Goal: Information Seeking & Learning: Learn about a topic

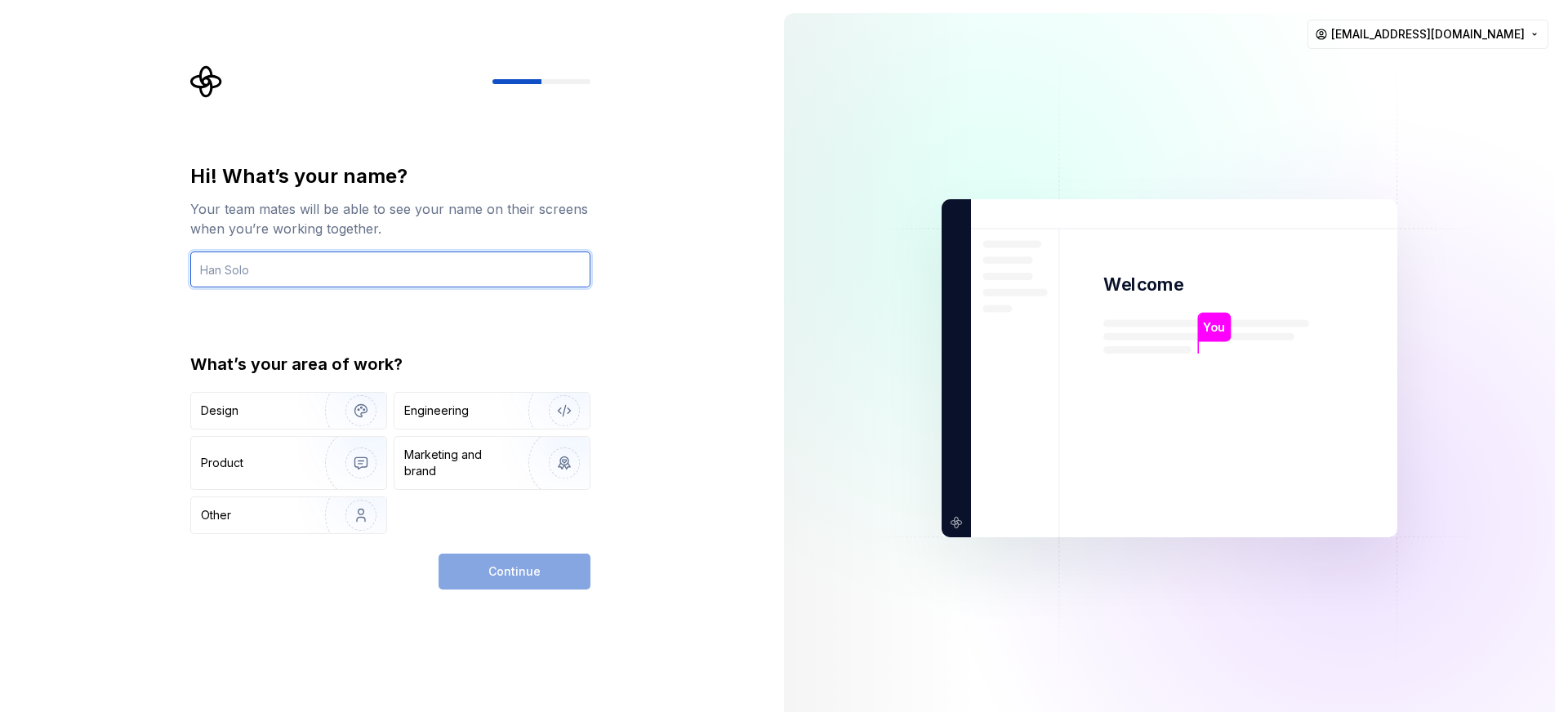
click at [244, 273] on input "text" at bounding box center [390, 269] width 400 height 36
type input "Huseyin"
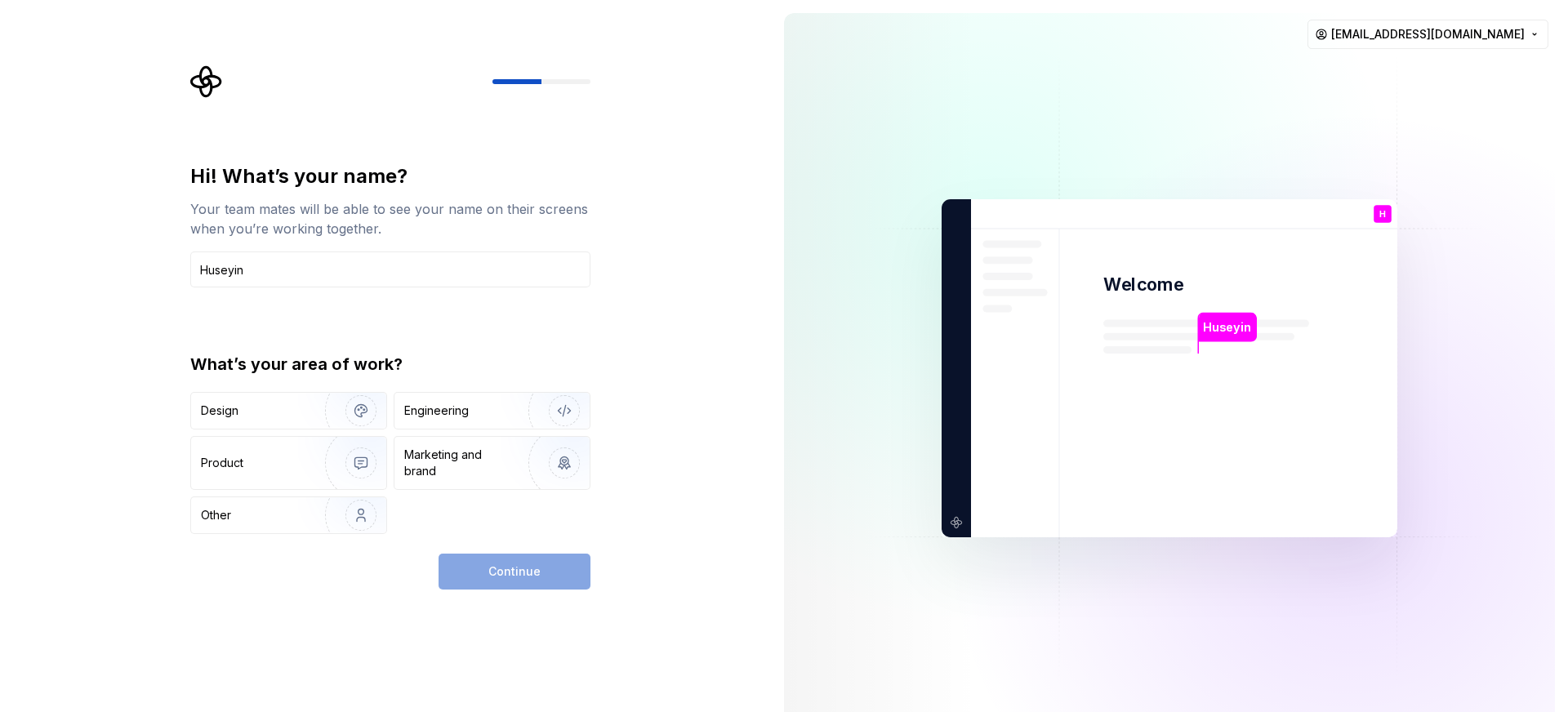
click at [498, 576] on div "Continue" at bounding box center [514, 571] width 152 height 36
click at [340, 414] on img "button" at bounding box center [350, 410] width 104 height 110
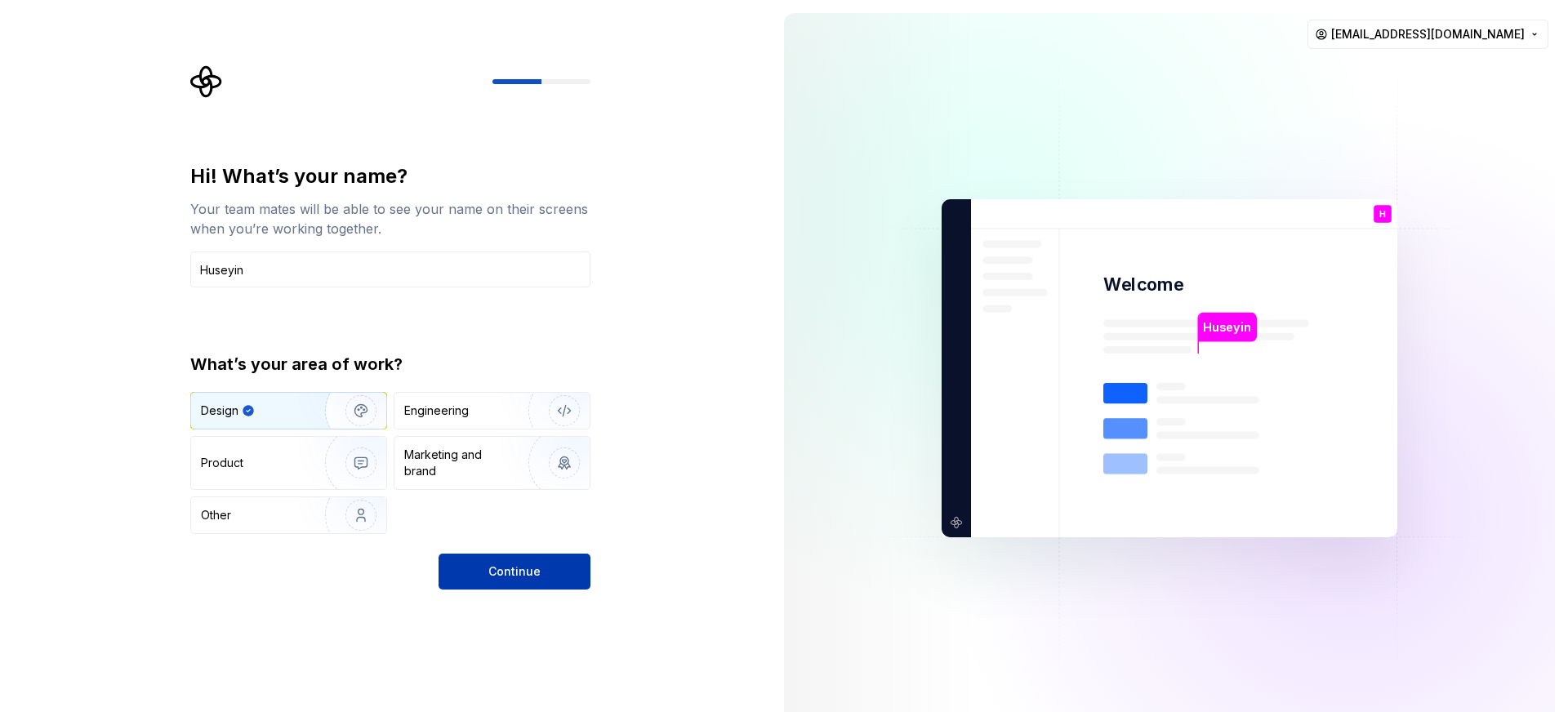
click at [543, 570] on button "Continue" at bounding box center [514, 571] width 152 height 36
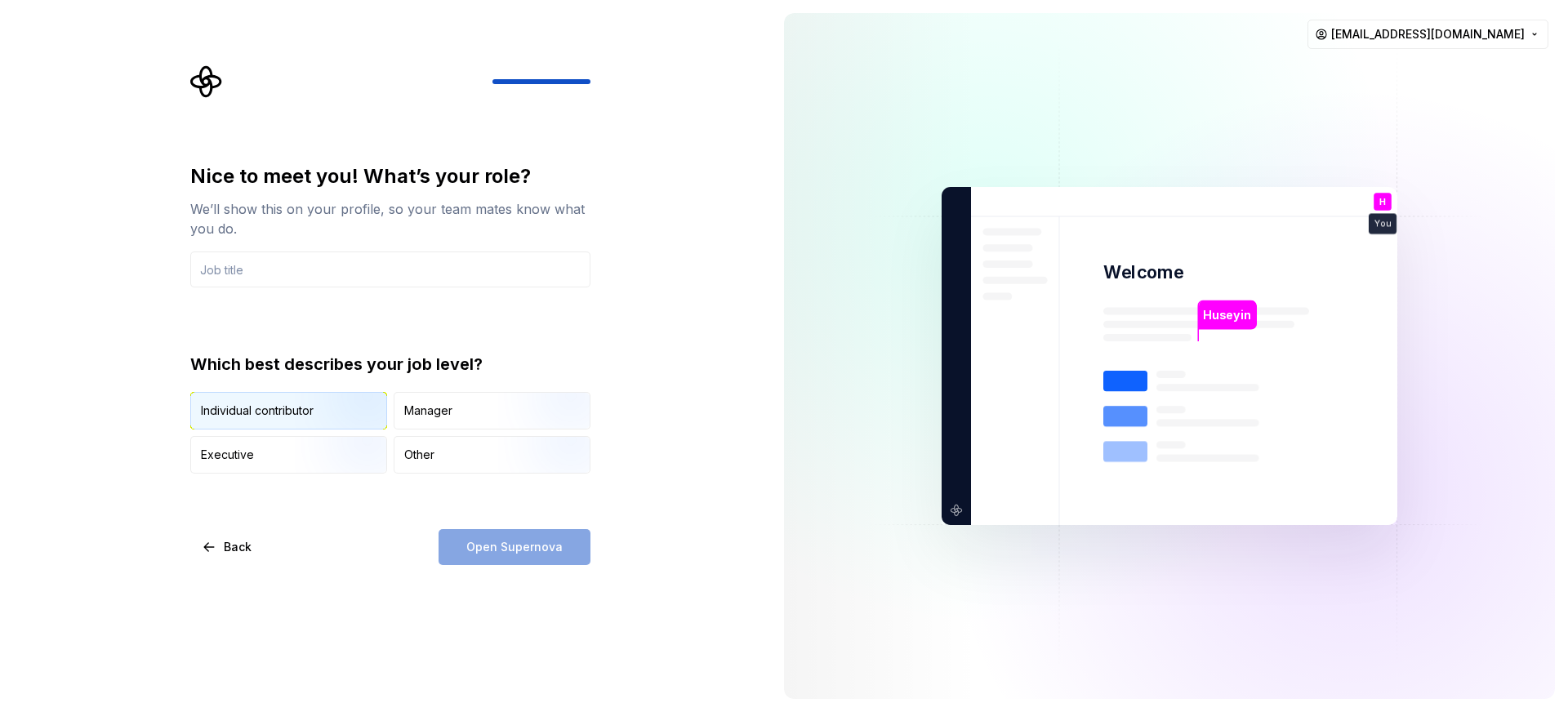
click at [317, 409] on img "button" at bounding box center [346, 431] width 104 height 110
click at [363, 279] on input "text" at bounding box center [390, 269] width 400 height 36
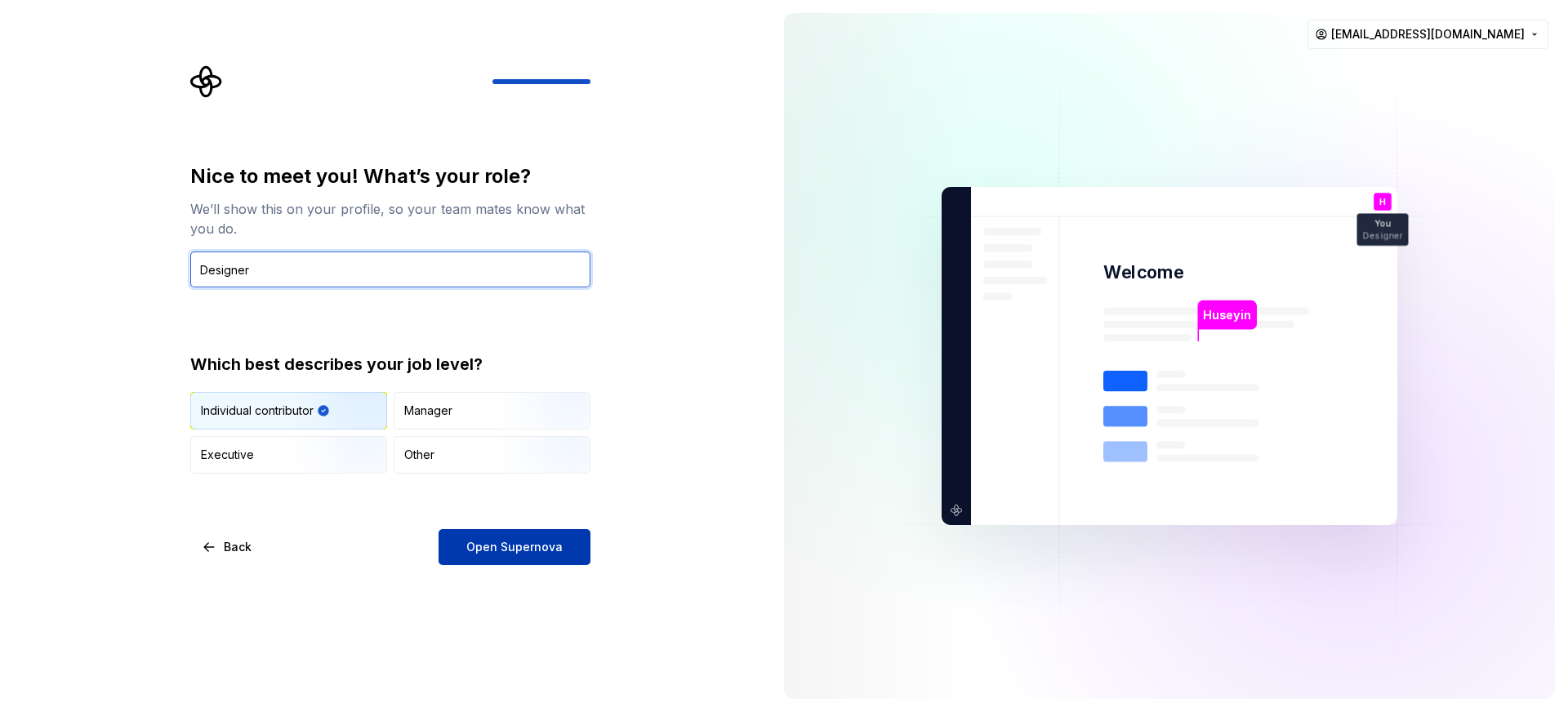
type input "Designer"
click at [481, 551] on span "Open Supernova" at bounding box center [515, 547] width 96 height 17
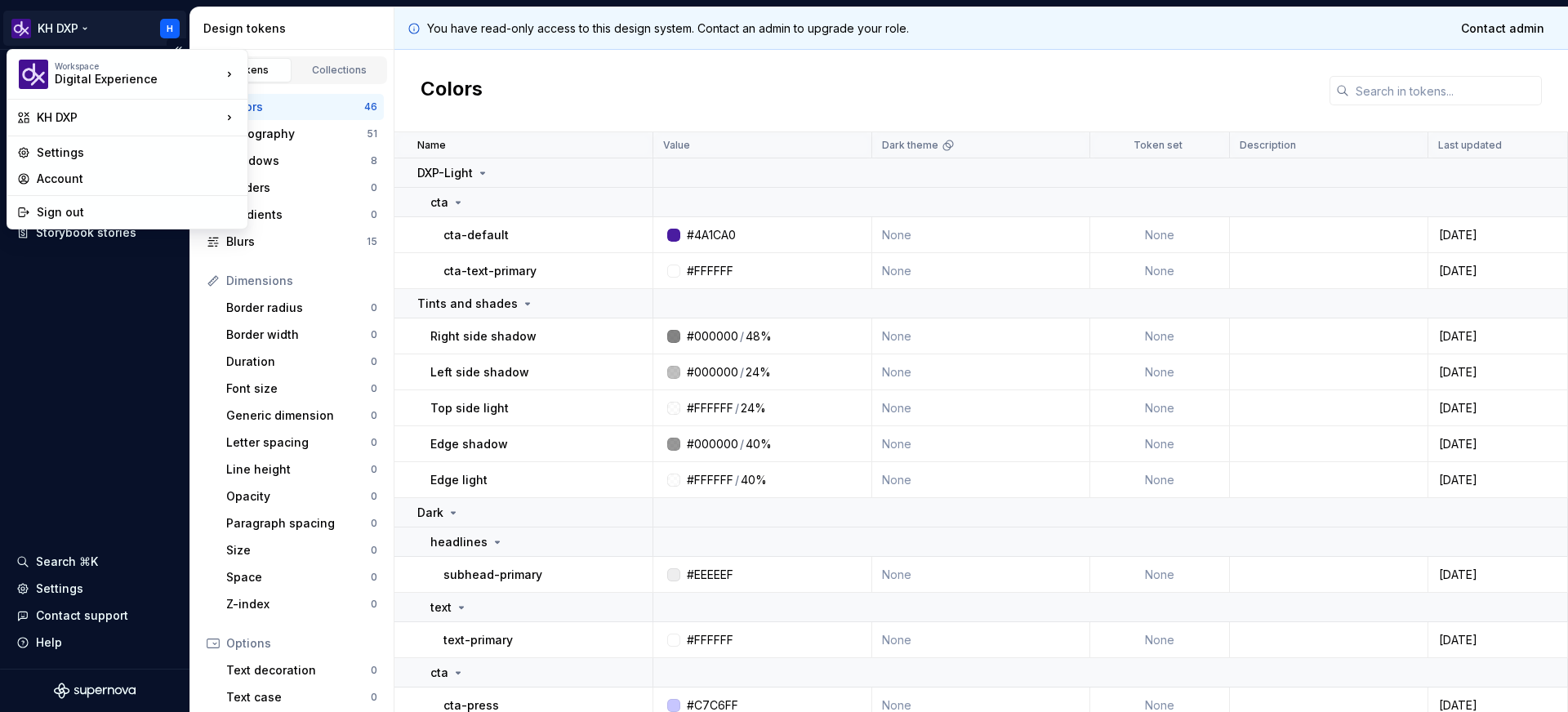
click at [65, 29] on html "KH DXP H Documentation Design system data Design tokens Components Assets Story…" at bounding box center [784, 356] width 1568 height 712
click at [61, 121] on div "KH DXP" at bounding box center [129, 117] width 184 height 17
click at [117, 438] on html "KH DXP H Documentation Design system data Design tokens Components Assets Story…" at bounding box center [784, 356] width 1568 height 712
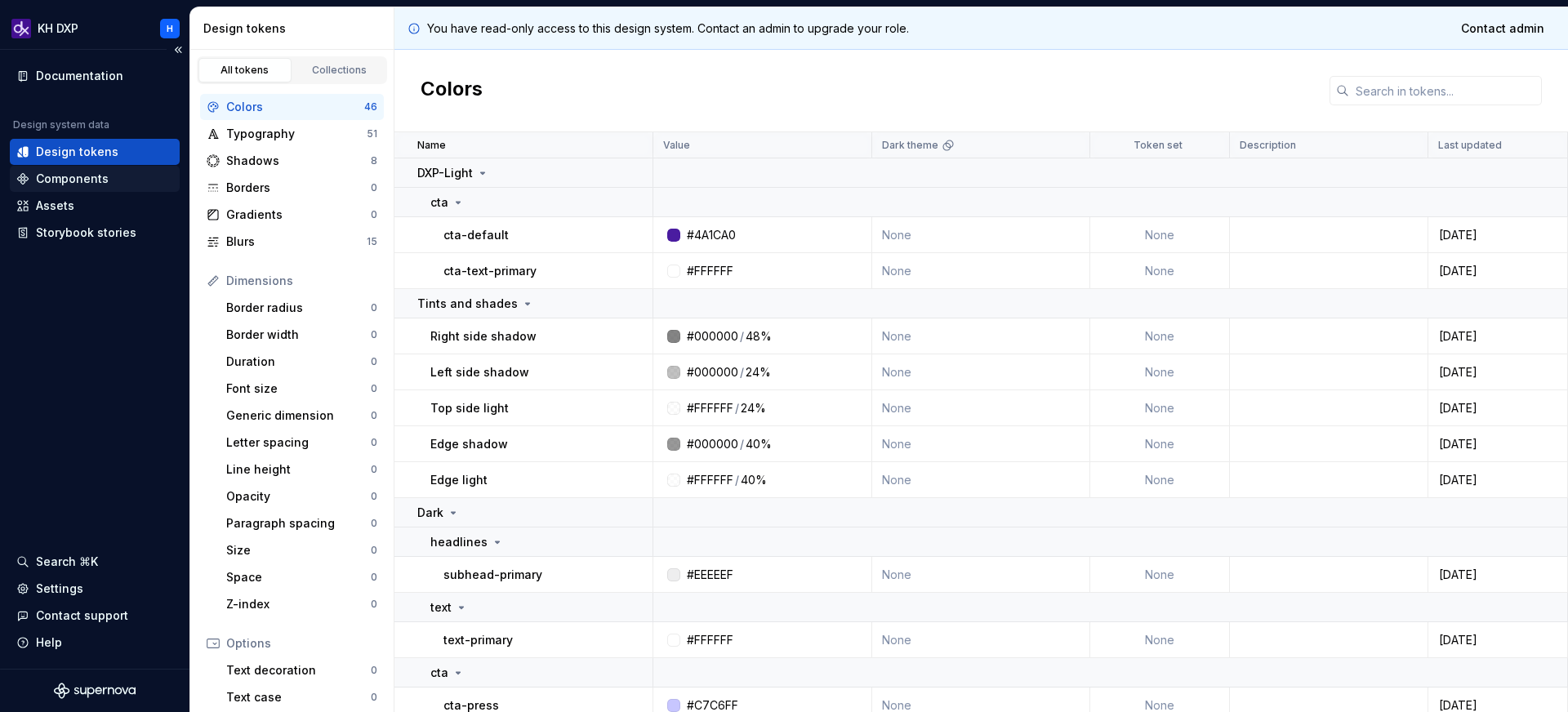
click at [80, 178] on div "Components" at bounding box center [72, 179] width 73 height 17
